Goal: Navigation & Orientation: Find specific page/section

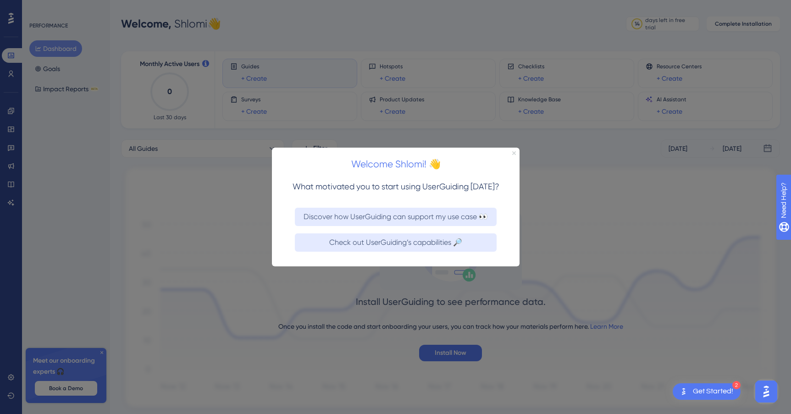
click at [513, 152] on icon "Close Preview" at bounding box center [513, 153] width 4 height 4
